Goal: Information Seeking & Learning: Learn about a topic

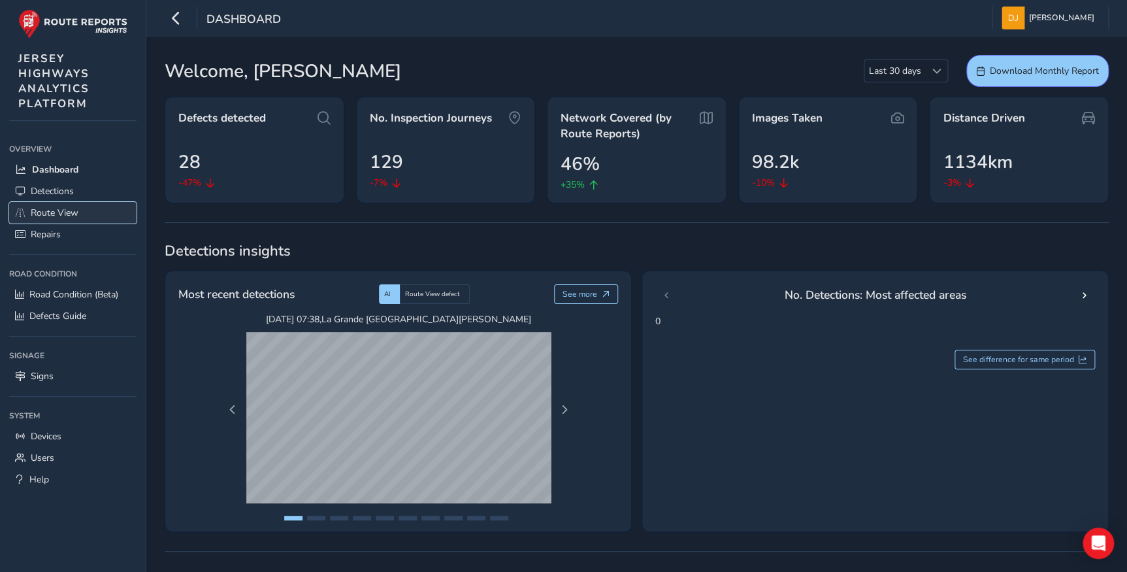
click at [55, 213] on span "Route View" at bounding box center [55, 212] width 48 height 12
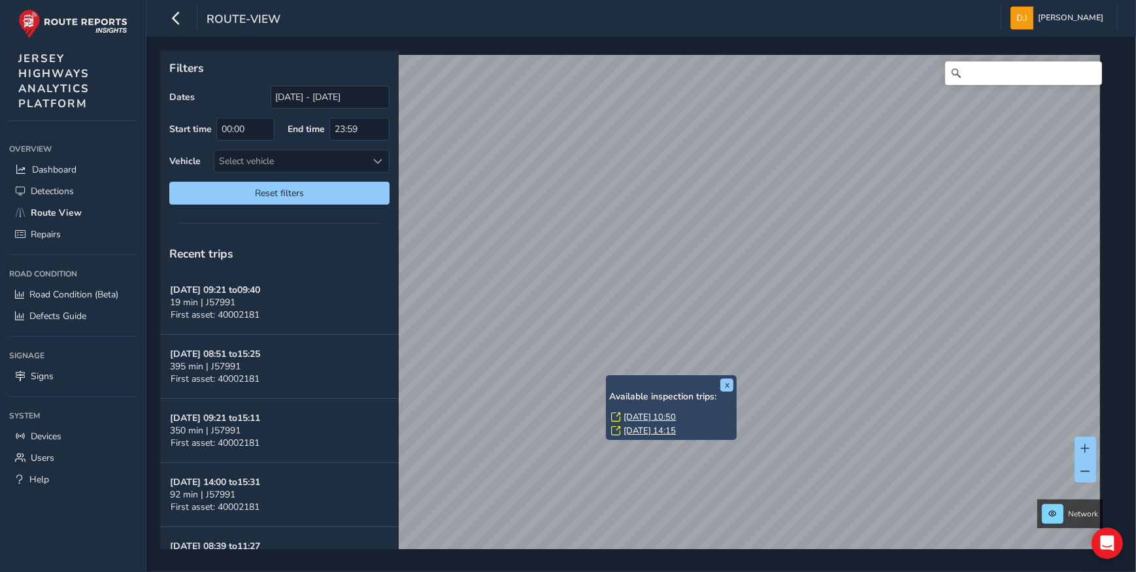
click at [653, 412] on link "[DATE] 10:50" at bounding box center [649, 417] width 52 height 12
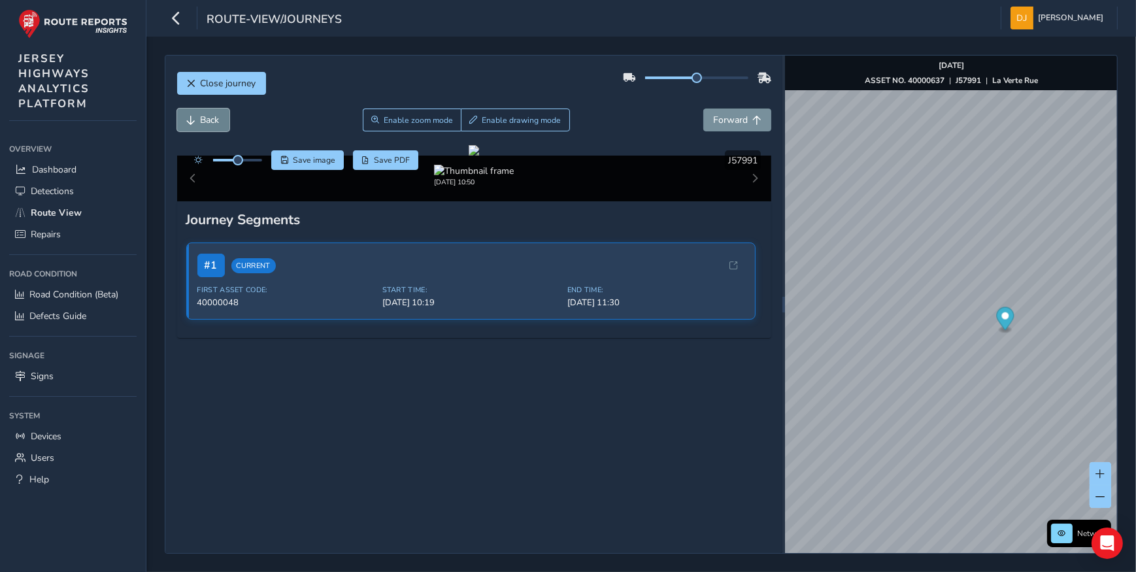
click at [203, 120] on span "Back" at bounding box center [210, 120] width 19 height 12
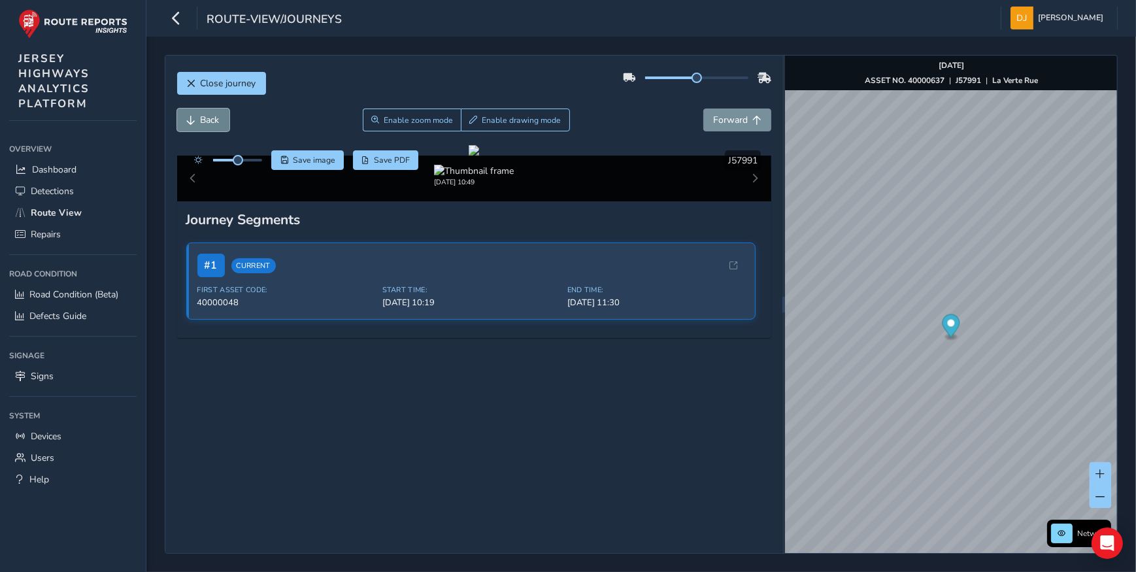
click at [203, 120] on span "Back" at bounding box center [210, 120] width 19 height 12
click at [736, 123] on span "Forward" at bounding box center [730, 120] width 35 height 12
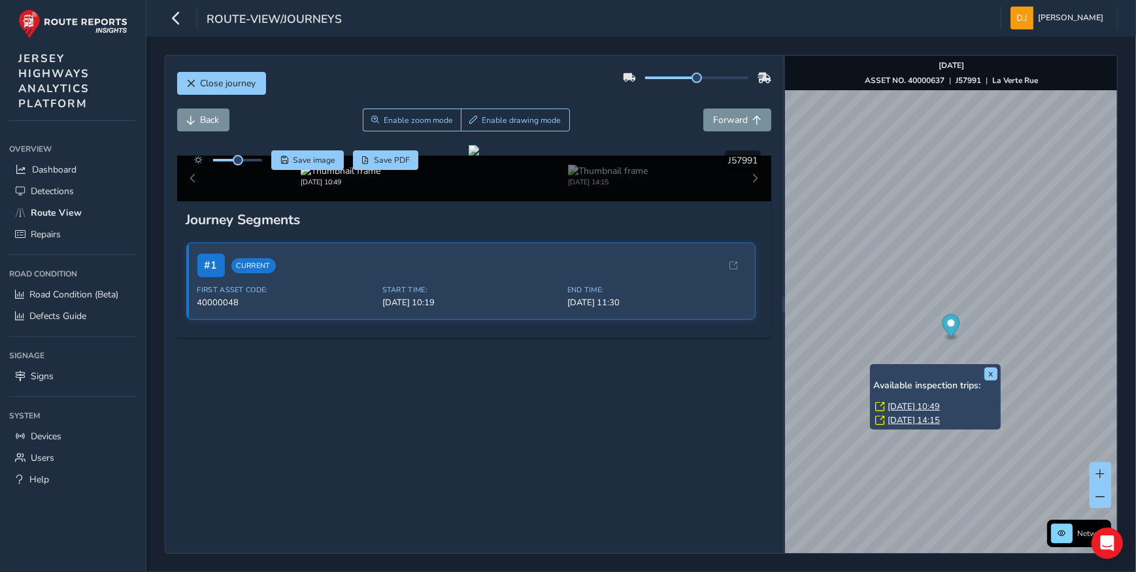
click at [900, 414] on link "[DATE] 14:15" at bounding box center [913, 420] width 52 height 12
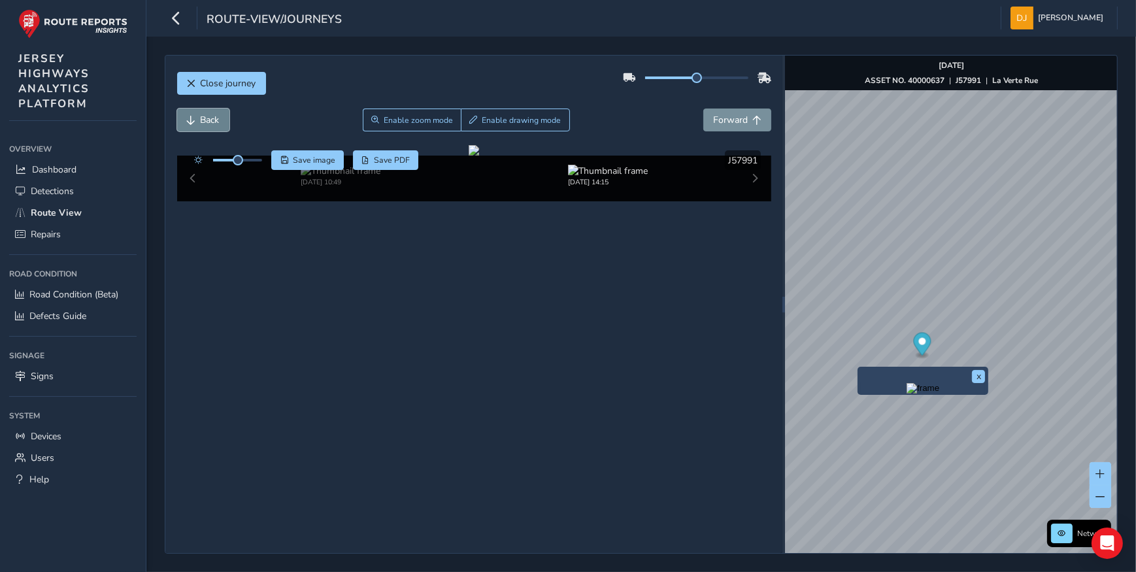
click at [212, 116] on span "Back" at bounding box center [210, 120] width 19 height 12
click at [721, 125] on span "Forward" at bounding box center [730, 120] width 35 height 12
click at [732, 127] on button "Forward" at bounding box center [737, 119] width 68 height 23
click at [187, 87] on span "Close journey" at bounding box center [191, 83] width 9 height 9
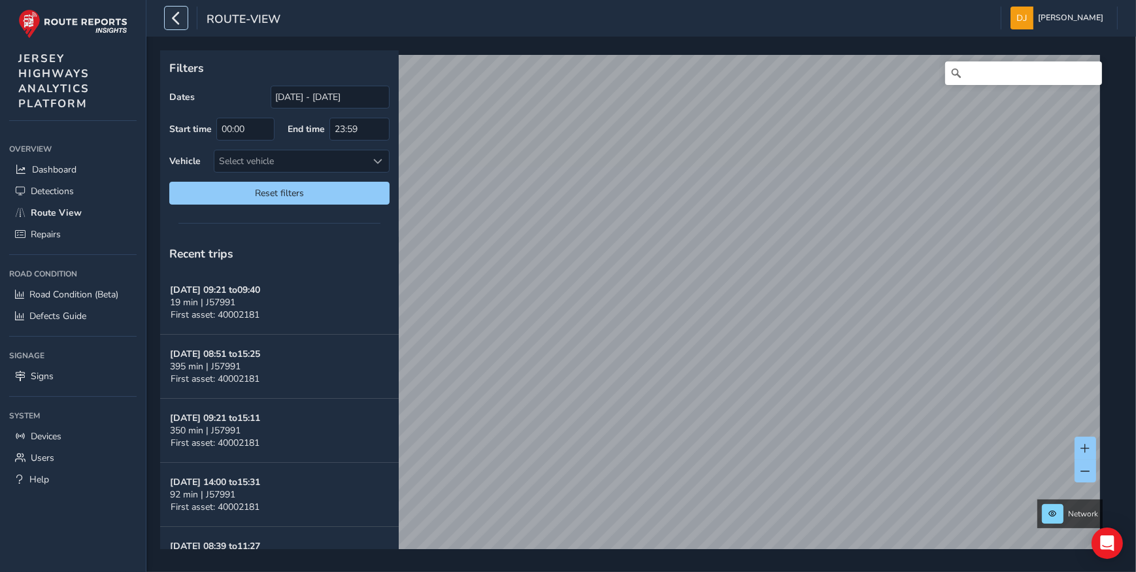
click at [176, 20] on icon "button" at bounding box center [176, 18] width 14 height 23
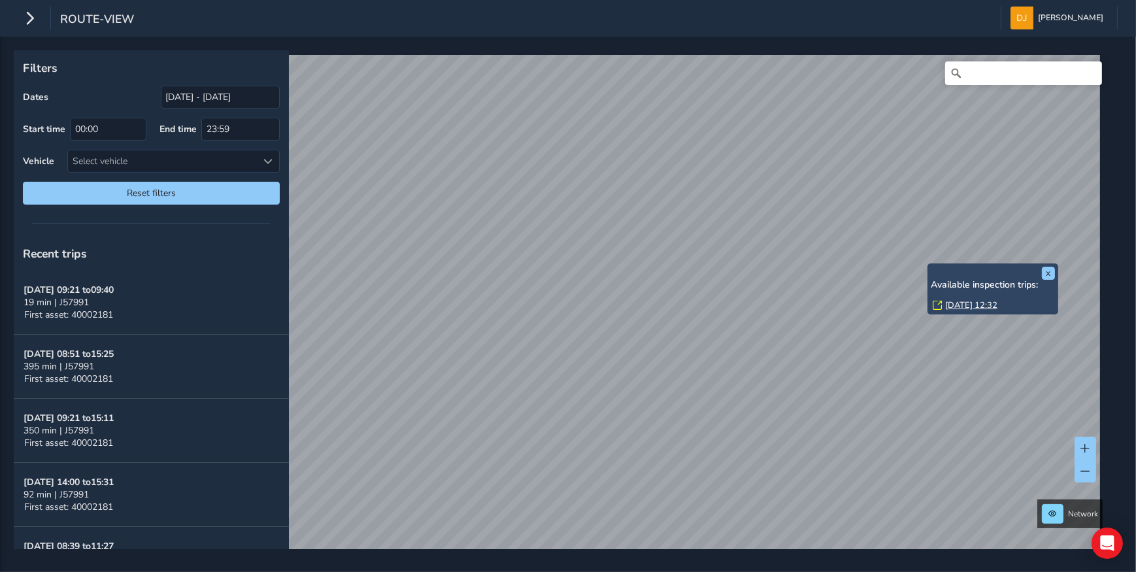
click at [967, 303] on link "Wed, 10 Sep, 12:32" at bounding box center [971, 305] width 52 height 12
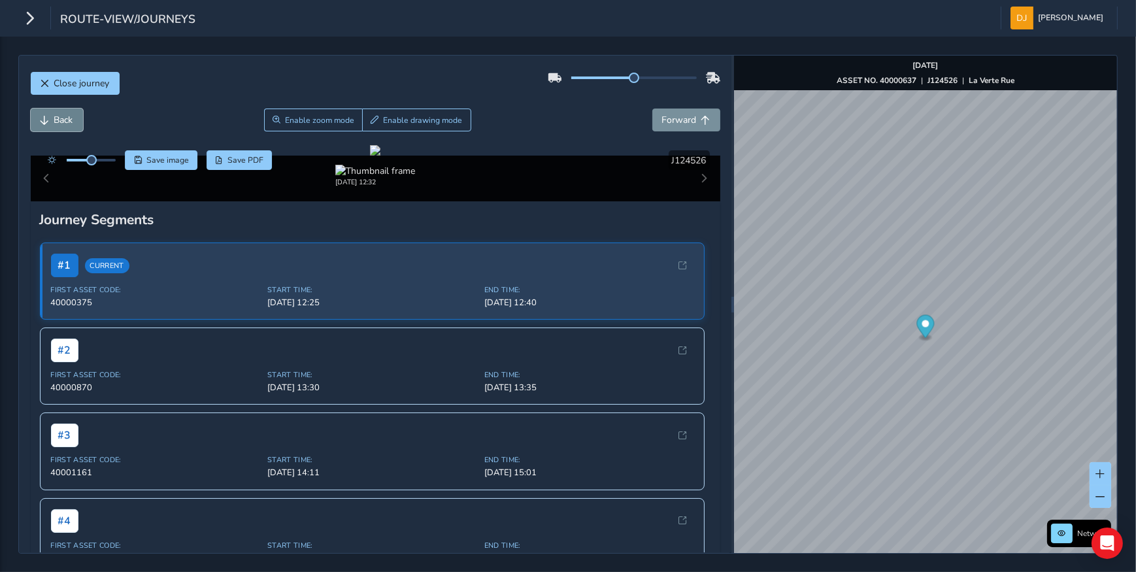
click at [54, 124] on span "Back" at bounding box center [63, 120] width 19 height 12
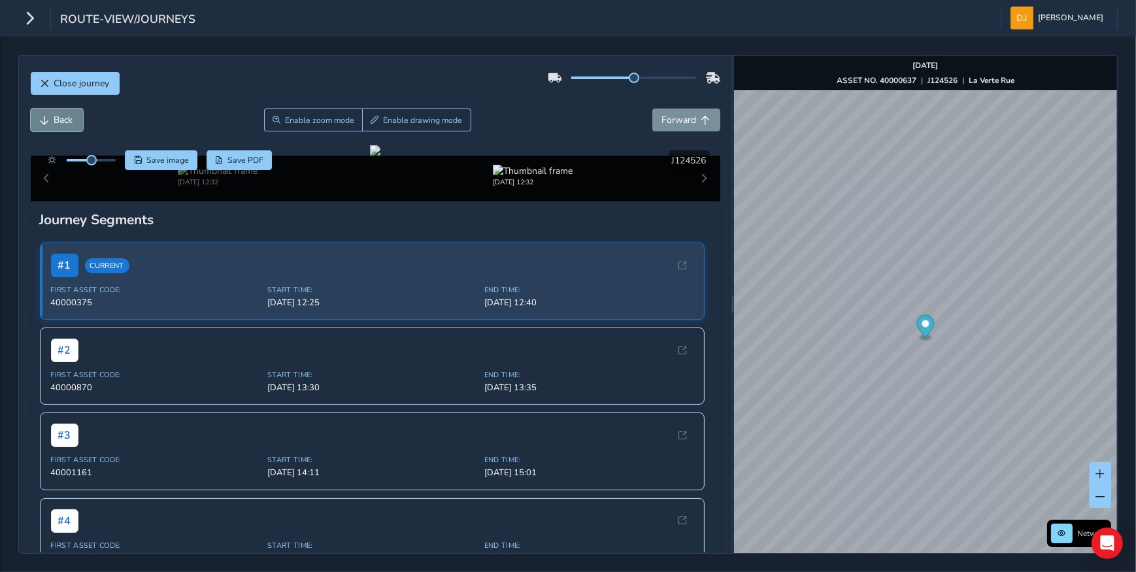
click at [54, 125] on span "Back" at bounding box center [63, 120] width 19 height 12
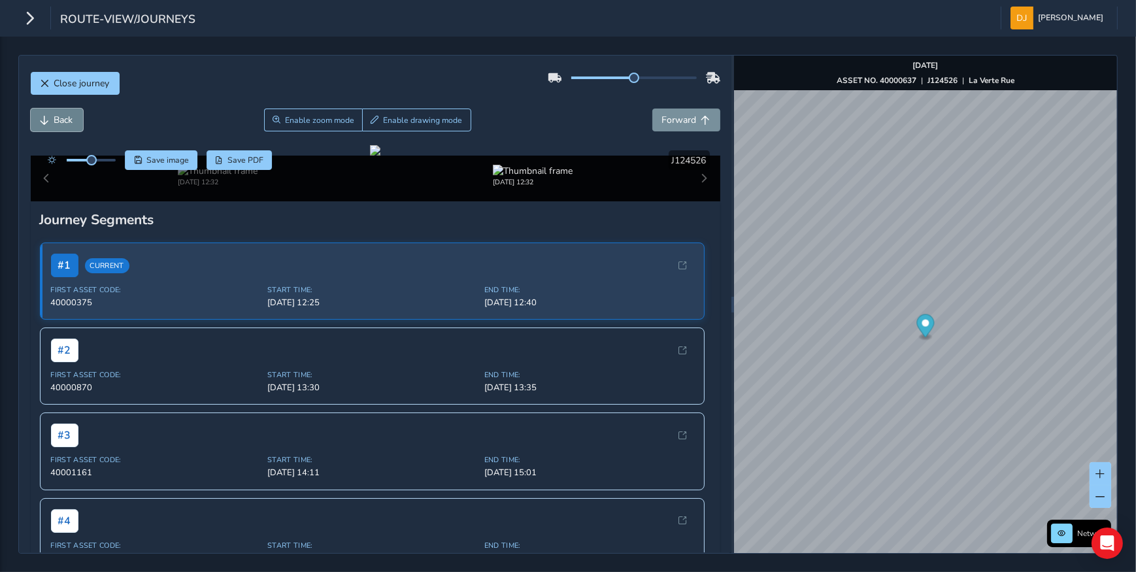
click at [54, 125] on span "Back" at bounding box center [63, 120] width 19 height 12
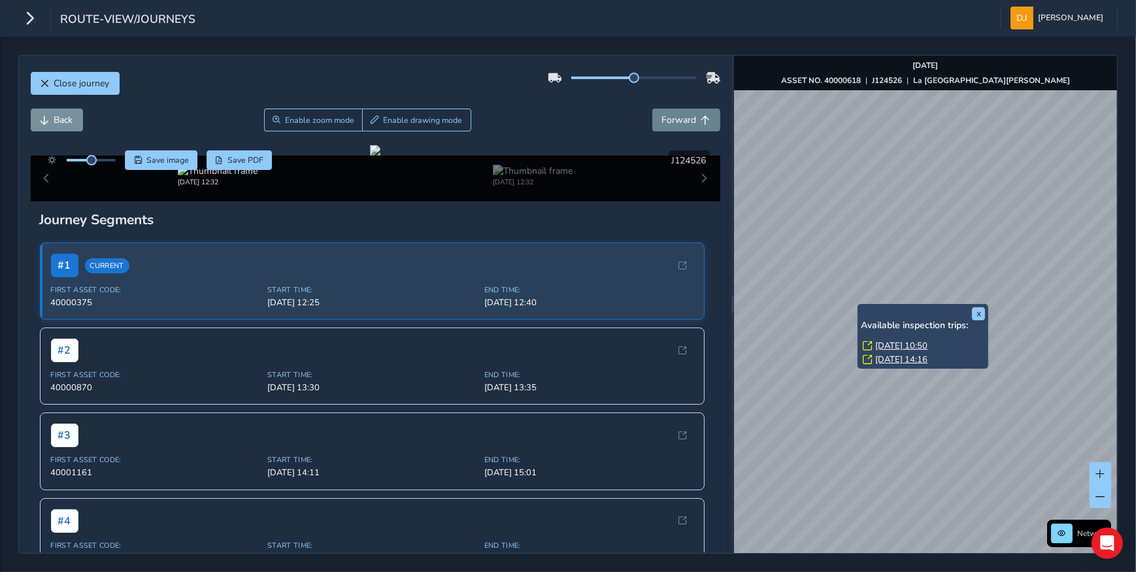
click at [859, 304] on div "x Available inspection trips: Fri, 12 Sep, 10:50 Thu, 11 Sep, 14:16" at bounding box center [922, 336] width 131 height 65
click at [896, 357] on link "[DATE] 14:16" at bounding box center [901, 360] width 52 height 12
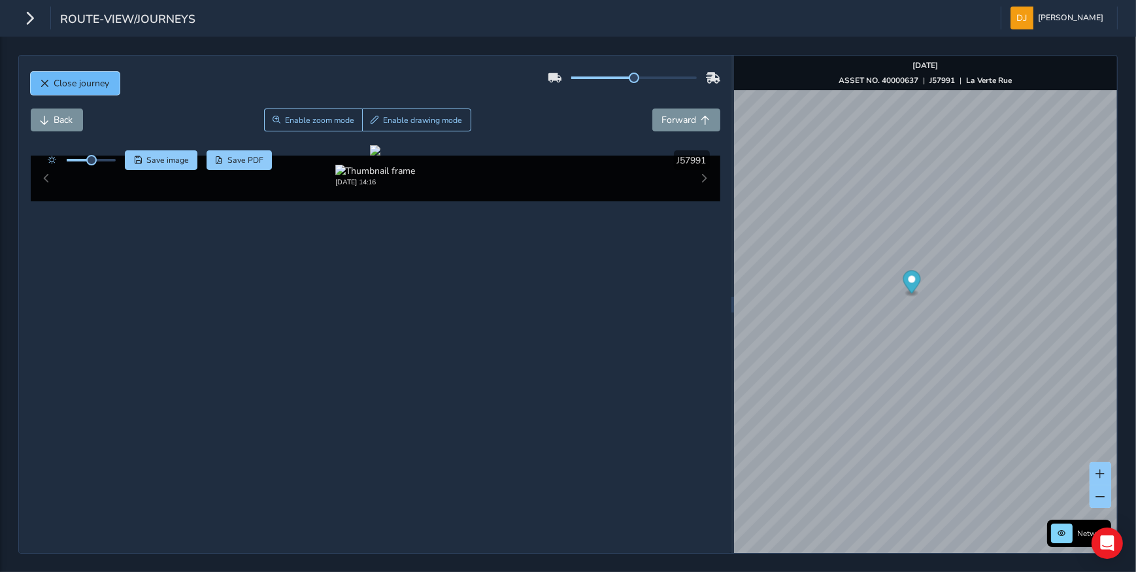
click at [54, 78] on span "Close journey" at bounding box center [82, 83] width 56 height 12
